Goal: Task Accomplishment & Management: Manage account settings

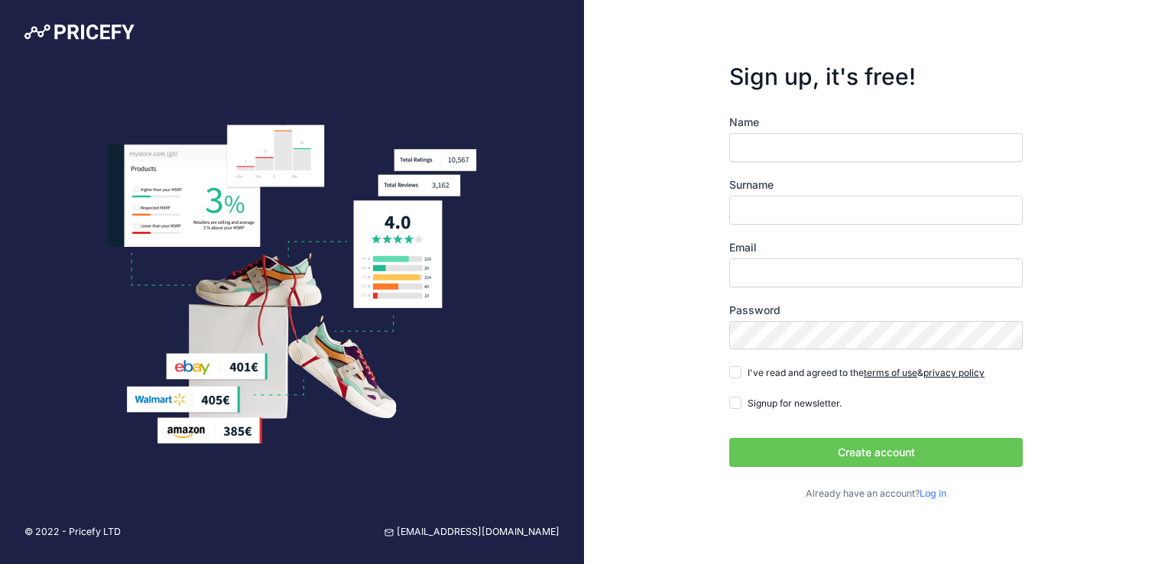
click at [73, 26] on img at bounding box center [79, 31] width 110 height 15
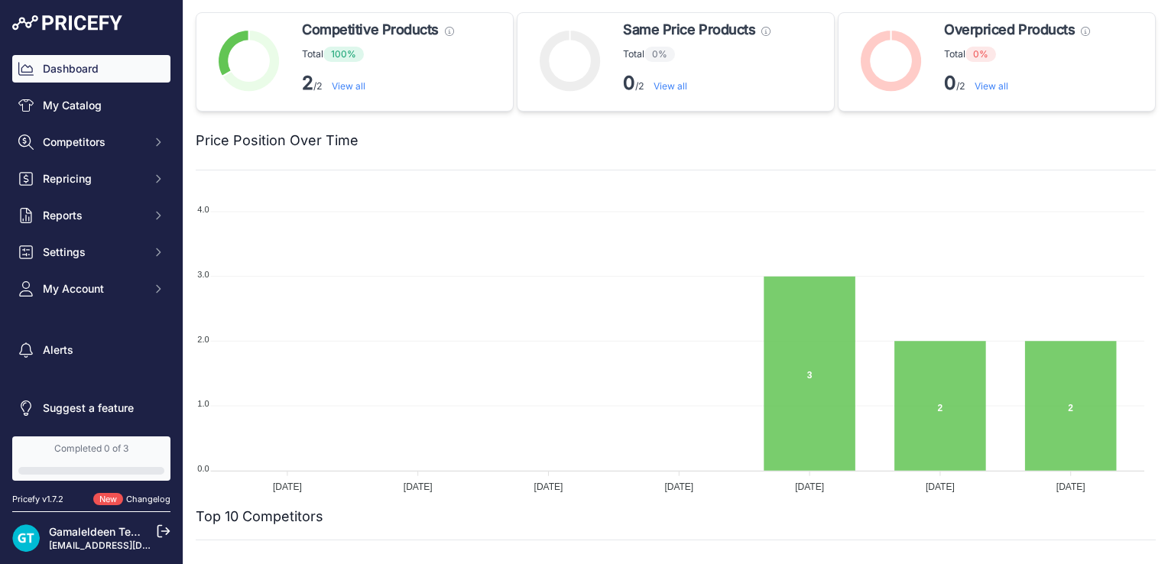
click at [46, 18] on img at bounding box center [67, 22] width 110 height 15
click at [113, 112] on link "My Catalog" at bounding box center [91, 106] width 158 height 28
click at [78, 135] on span "Competitors" at bounding box center [93, 142] width 100 height 15
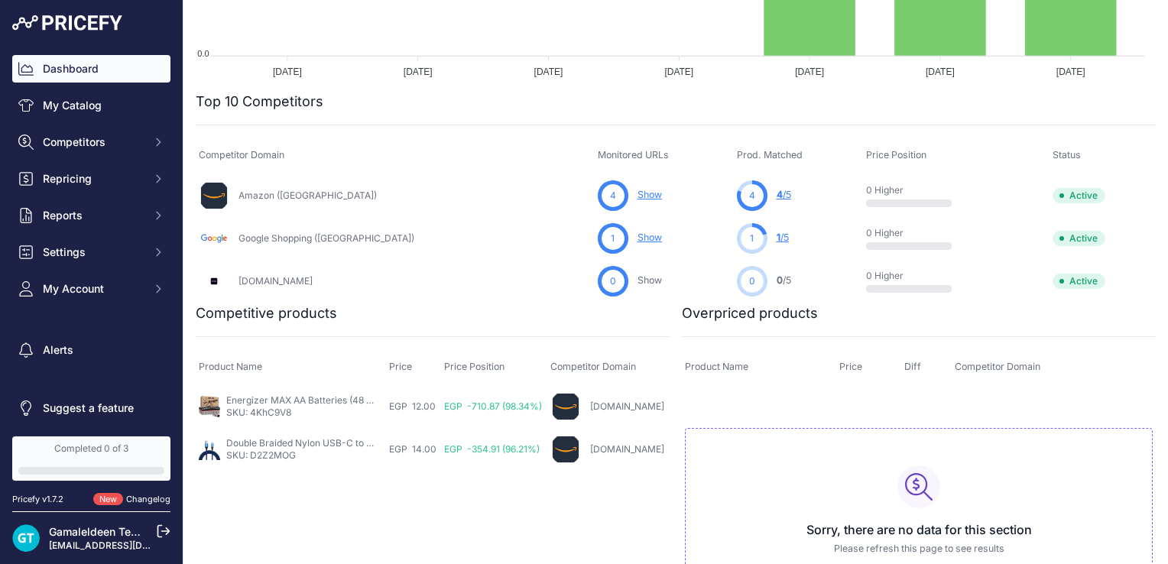
scroll to position [263, 0]
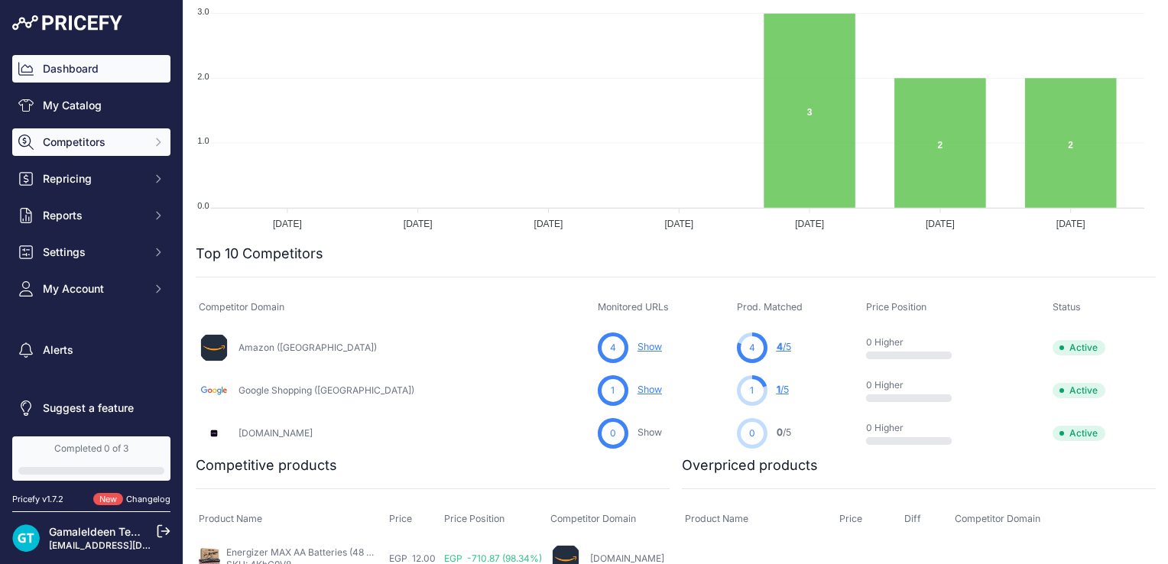
click at [152, 142] on icon "Sidebar" at bounding box center [158, 142] width 12 height 12
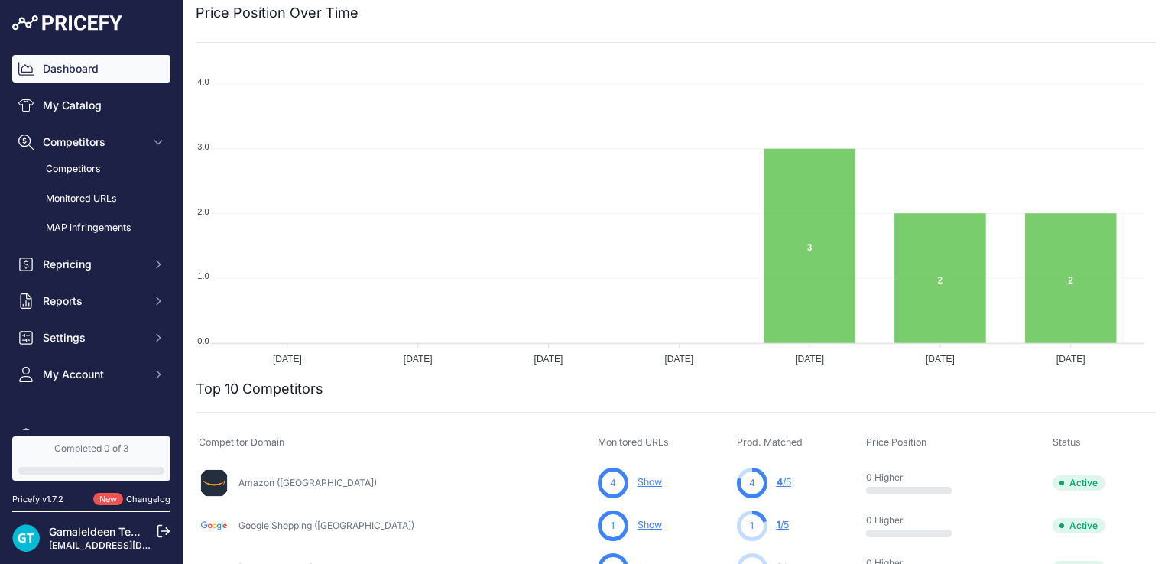
scroll to position [0, 0]
